Goal: Subscribe to service/newsletter

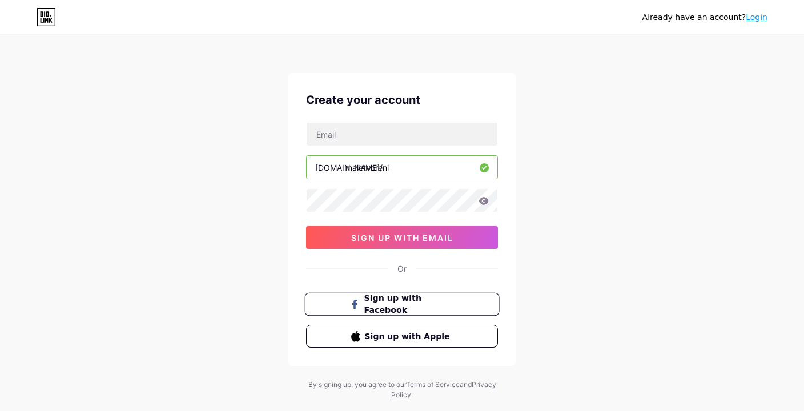
click at [421, 304] on span "Sign up with Facebook" at bounding box center [409, 304] width 90 height 25
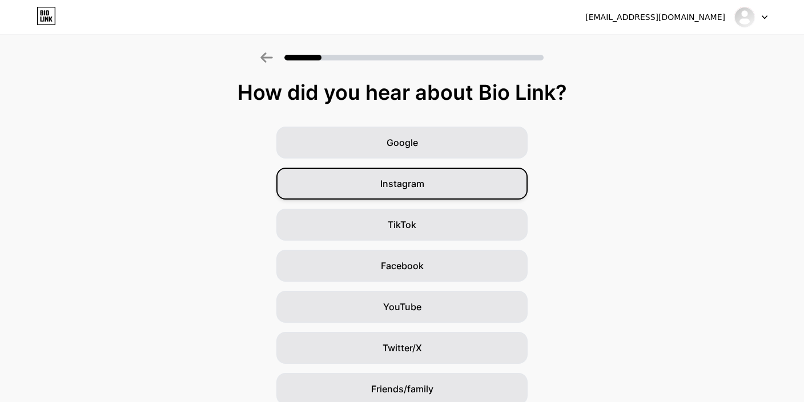
click at [325, 180] on div "Instagram" at bounding box center [401, 184] width 251 height 32
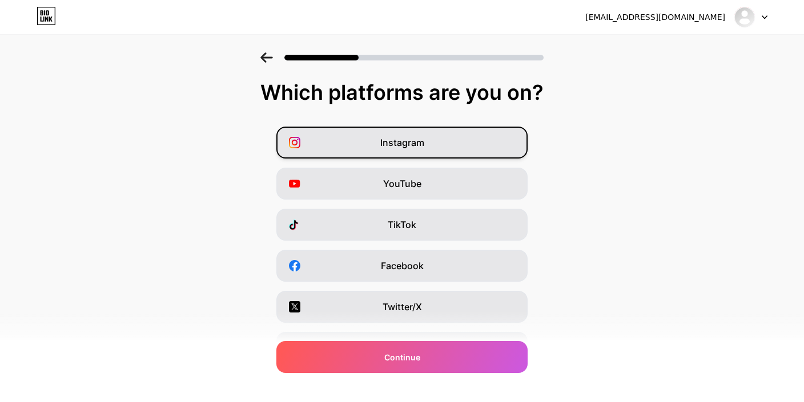
click at [403, 136] on span "Instagram" at bounding box center [402, 143] width 44 height 14
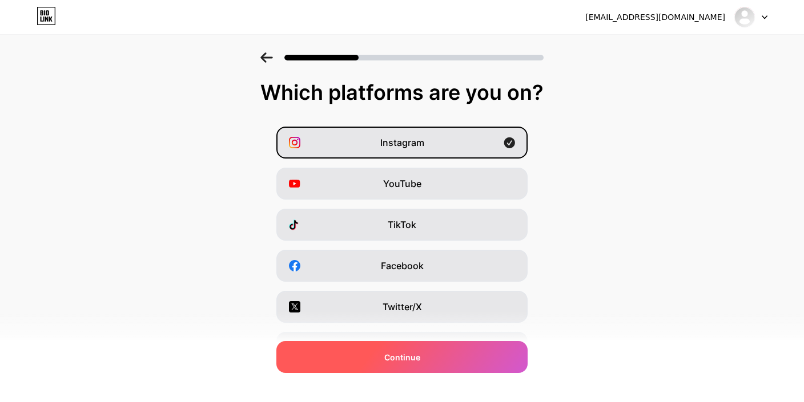
click at [412, 364] on div "Continue" at bounding box center [401, 357] width 251 height 32
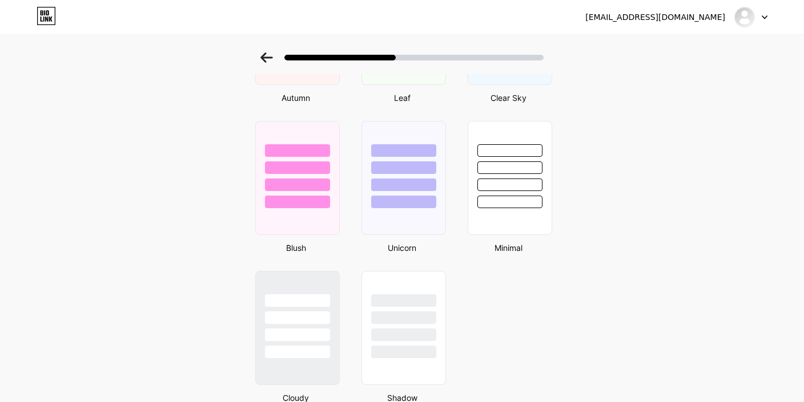
scroll to position [955, 0]
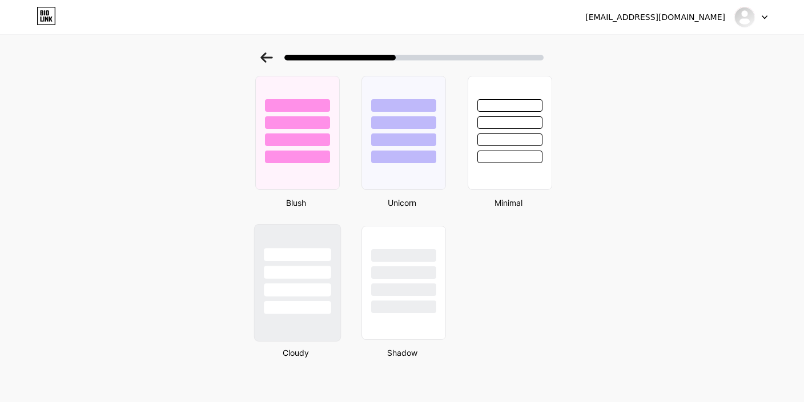
click at [317, 301] on div at bounding box center [297, 307] width 67 height 13
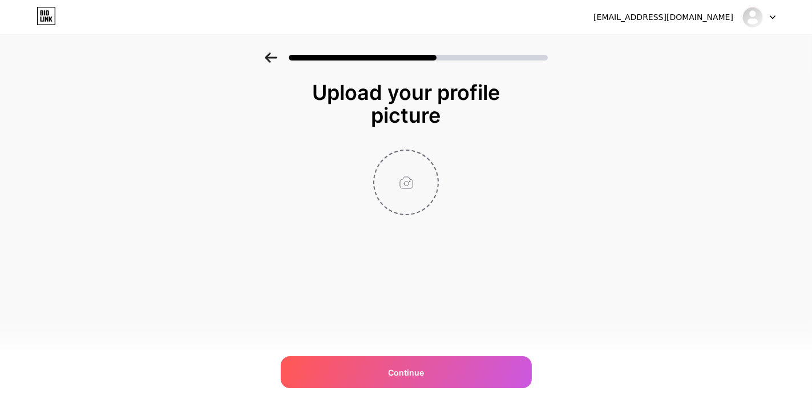
click at [418, 175] on input "file" at bounding box center [406, 182] width 63 height 63
click at [396, 170] on input "file" at bounding box center [406, 182] width 63 height 63
type input "C:\fakepath\ChatGPT Image [DATE] 09_28_03 - kopie.png"
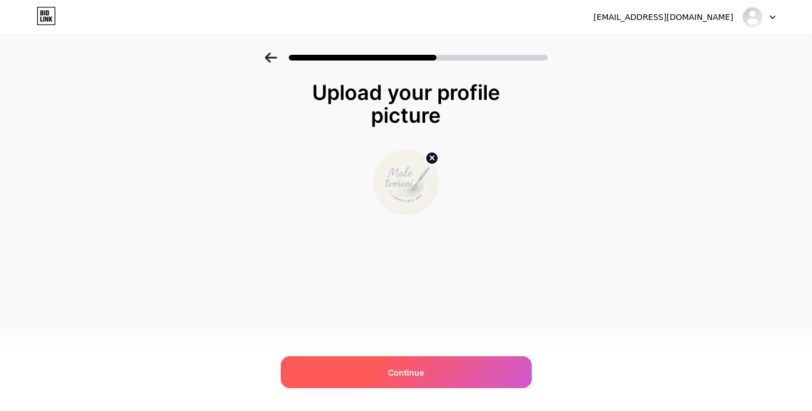
click at [429, 366] on div "Continue" at bounding box center [406, 372] width 251 height 32
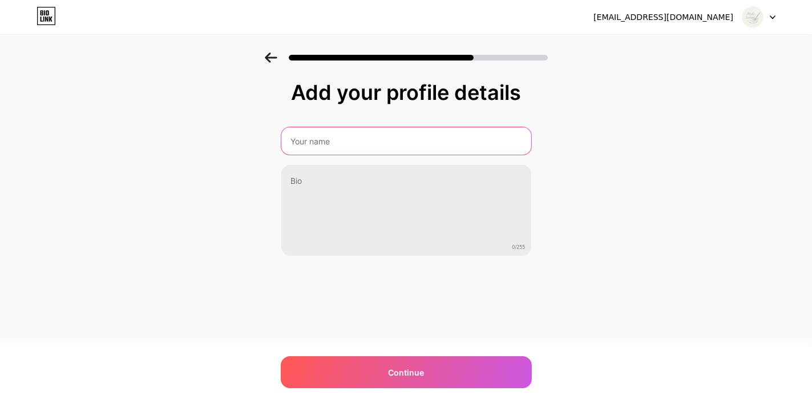
click at [373, 132] on input "text" at bounding box center [406, 140] width 250 height 27
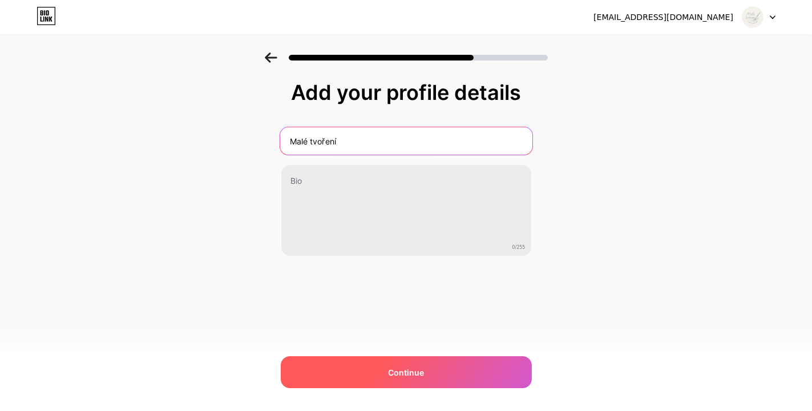
type input "Malé tvoření"
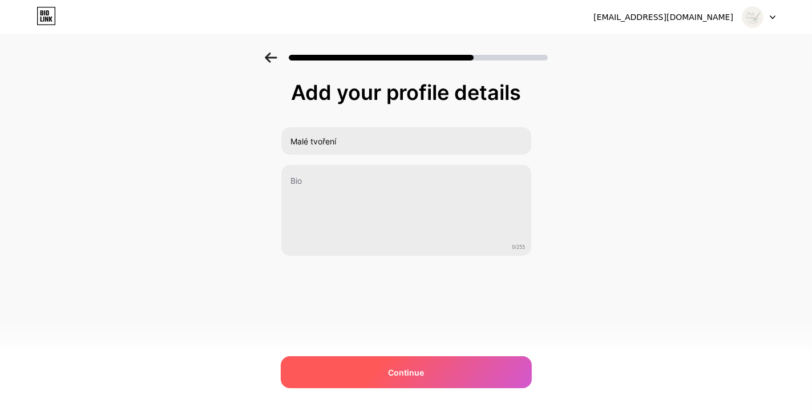
click at [349, 375] on div "Continue" at bounding box center [406, 372] width 251 height 32
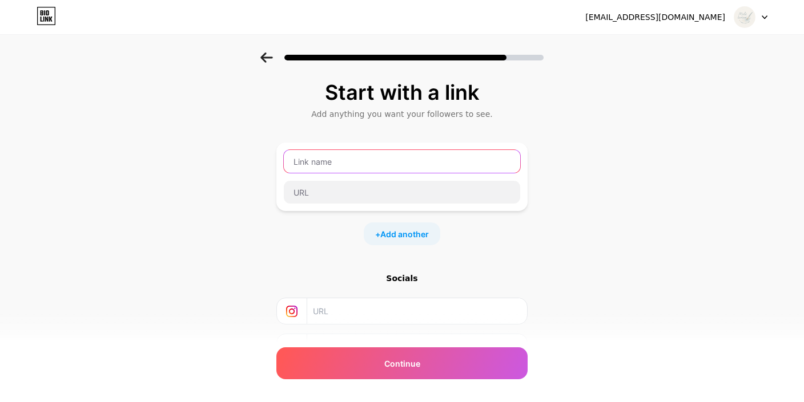
click at [319, 161] on input "text" at bounding box center [402, 161] width 236 height 23
type input "Malé tvoření"
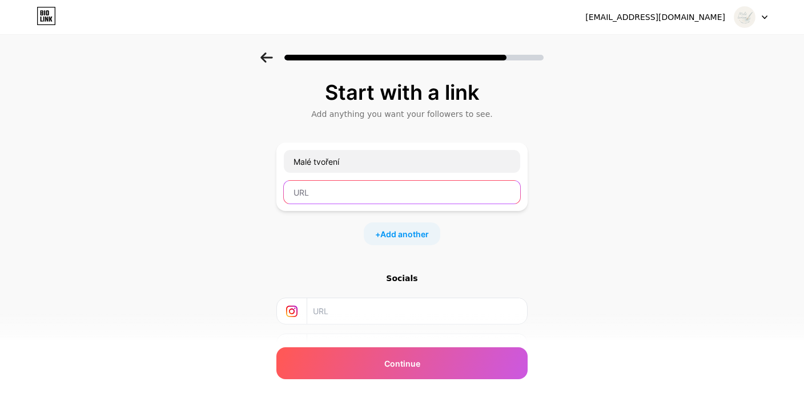
click at [320, 198] on input "text" at bounding box center [402, 192] width 236 height 23
paste input "[URL][DOMAIN_NAME][PERSON_NAME]"
type input "[URL][DOMAIN_NAME][PERSON_NAME]"
click at [372, 311] on input "text" at bounding box center [416, 312] width 207 height 26
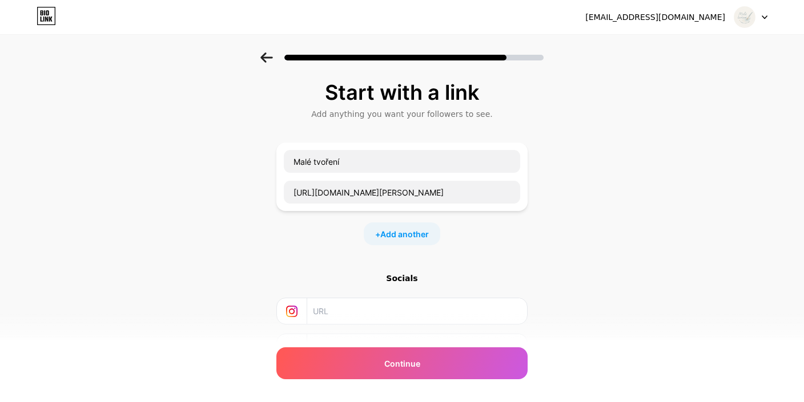
scroll to position [0, 0]
paste input "[URL][DOMAIN_NAME][PERSON_NAME]"
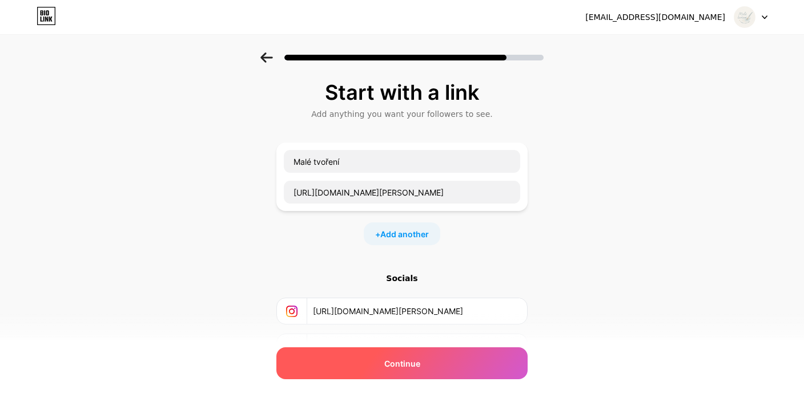
type input "[URL][DOMAIN_NAME][PERSON_NAME]"
click at [418, 365] on span "Continue" at bounding box center [402, 364] width 36 height 12
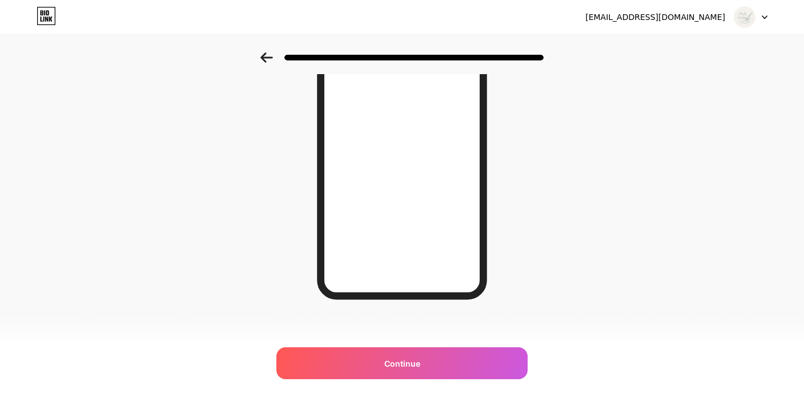
scroll to position [171, 0]
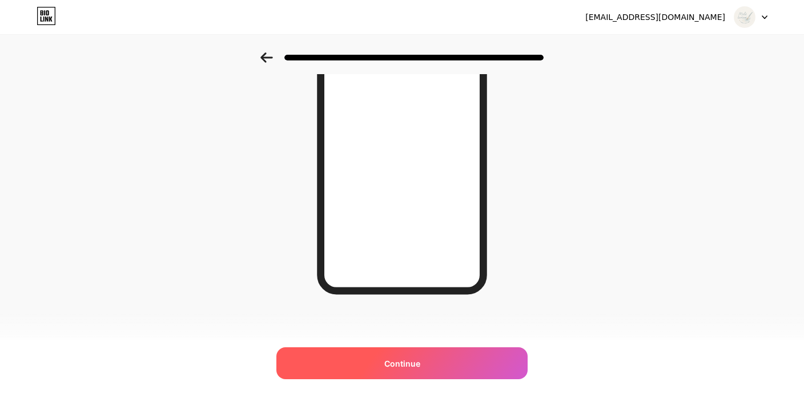
click at [383, 369] on div "Continue" at bounding box center [401, 364] width 251 height 32
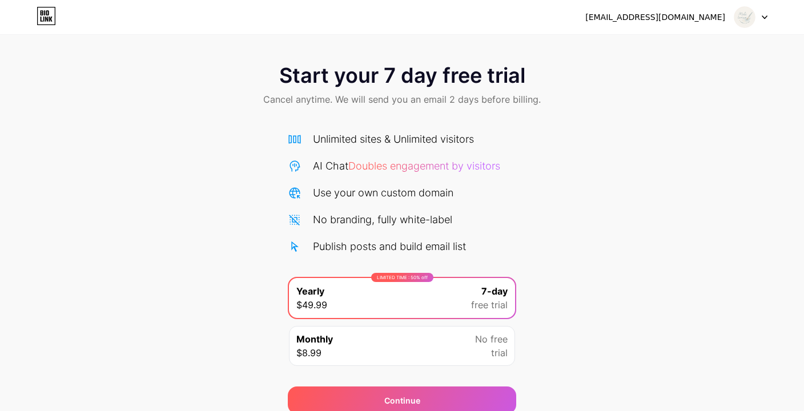
scroll to position [48, 0]
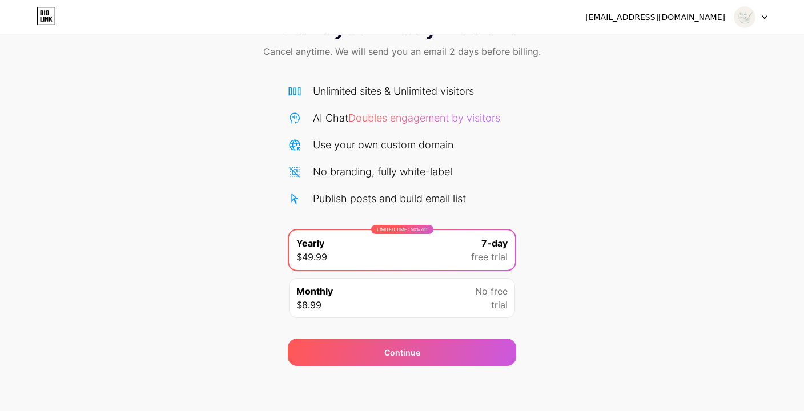
click at [653, 245] on div "Start your 7 day free trial Cancel anytime. We will send you an email 2 days be…" at bounding box center [402, 185] width 804 height 361
click at [442, 236] on div "LIMITED TIME : 50% off Yearly $49.99 7-day free trial" at bounding box center [402, 250] width 226 height 40
click at [437, 236] on div "LIMITED TIME : 50% off Yearly $49.99 7-day free trial" at bounding box center [402, 250] width 226 height 40
click at [356, 166] on div "No branding, fully white-label" at bounding box center [382, 171] width 139 height 15
click at [388, 301] on div "Monthly $8.99 No free trial" at bounding box center [402, 298] width 226 height 40
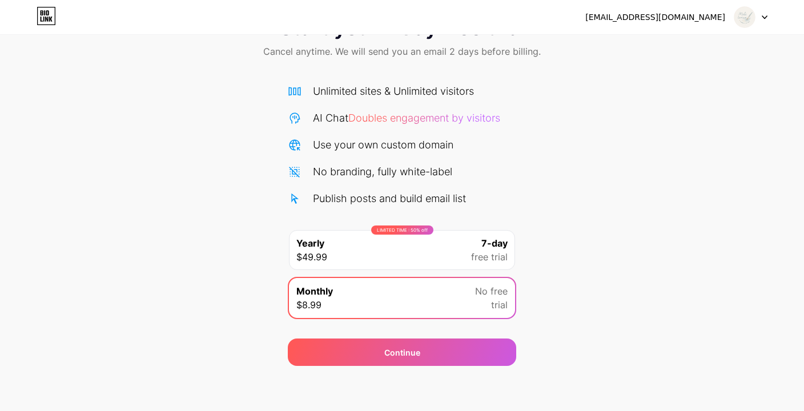
click at [387, 252] on div "LIMITED TIME : 50% off Yearly $49.99 7-day free trial" at bounding box center [402, 250] width 226 height 40
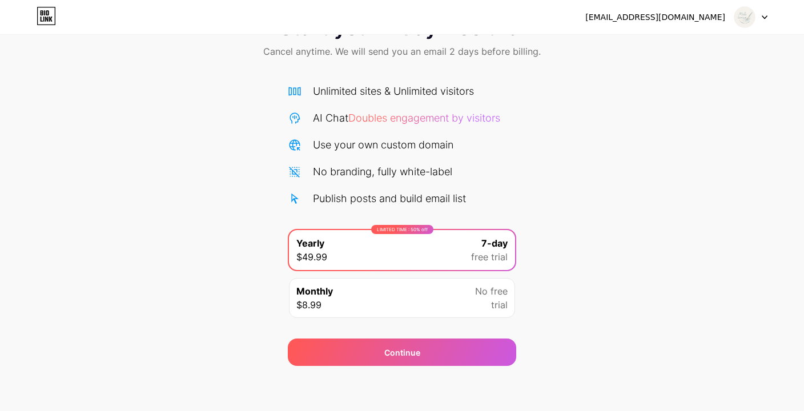
click at [372, 287] on div "Monthly $8.99 No free trial" at bounding box center [402, 298] width 226 height 40
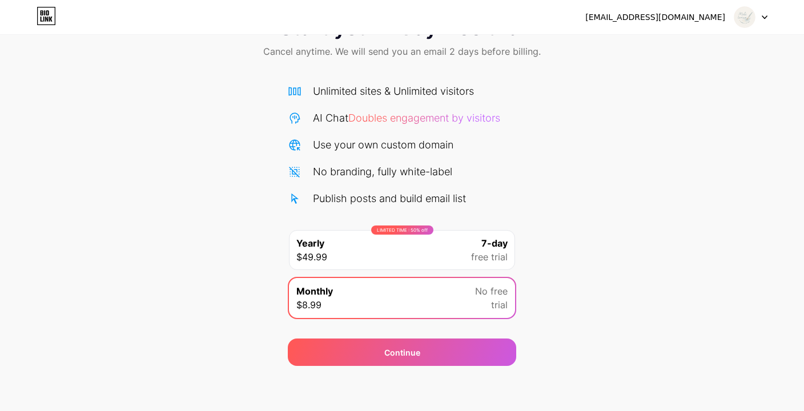
click at [372, 248] on div "LIMITED TIME : 50% off Yearly $49.99 7-day free trial" at bounding box center [402, 250] width 226 height 40
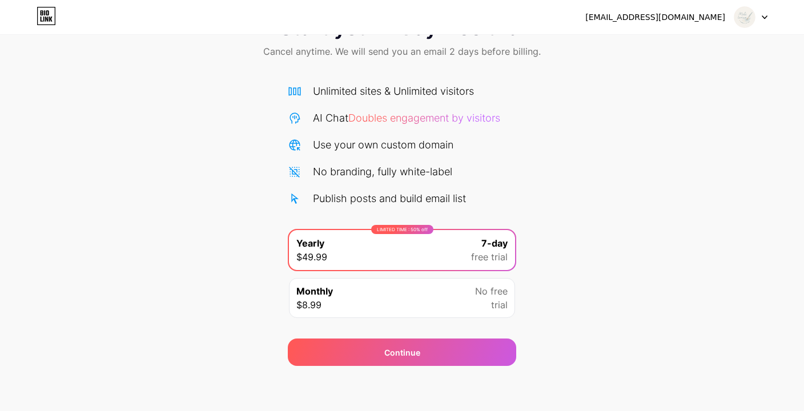
scroll to position [0, 0]
